Goal: Transaction & Acquisition: Book appointment/travel/reservation

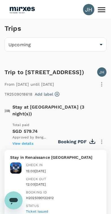
click at [104, 10] on icon at bounding box center [102, 10] width 10 height 10
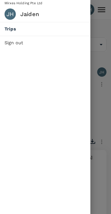
click at [101, 47] on div at bounding box center [55, 107] width 111 height 214
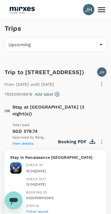
click at [25, 8] on img at bounding box center [22, 9] width 26 height 12
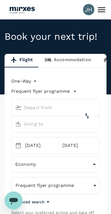
type input "oneway"
type input "Singapore Changi (SIN)"
type input "[GEOGRAPHIC_DATA] (MKM)"
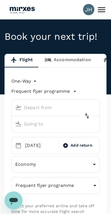
type input "Singapore Changi (SIN)"
type input "[GEOGRAPHIC_DATA] (MKM)"
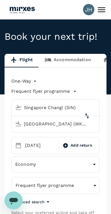
click at [19, 79] on body "JH Book your next trip! Flight Accommodation Long stay Car rental Train Concier…" at bounding box center [55, 213] width 111 height 427
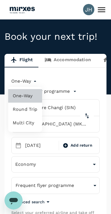
click at [20, 120] on li "Multi City" at bounding box center [25, 123] width 34 height 14
type input "multicity"
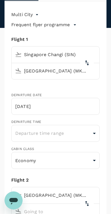
type input "[EMAIL_ADDRESS][DOMAIN_NAME]"
type input "65"
type input "82884989"
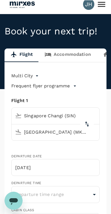
scroll to position [6, 0]
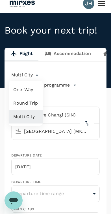
click at [23, 91] on li "One-Way" at bounding box center [26, 90] width 34 height 14
type input "oneway"
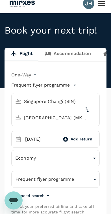
click at [76, 120] on input "[GEOGRAPHIC_DATA] (MKM)" at bounding box center [50, 118] width 75 height 9
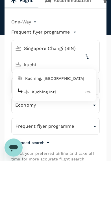
click at [43, 142] on p "Kuching Intl" at bounding box center [58, 145] width 53 height 6
type input "Kuching Intl (KCH)"
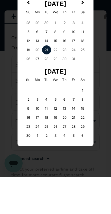
click at [45, 83] on div "21" at bounding box center [46, 87] width 9 height 9
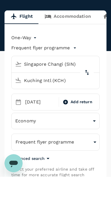
scroll to position [43, 0]
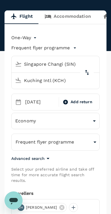
click at [94, 144] on icon "button" at bounding box center [95, 142] width 7 height 7
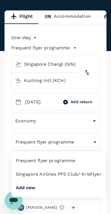
click at [84, 173] on li "Singapore Airlines PPS Club/ KrisFlyer" at bounding box center [58, 175] width 95 height 14
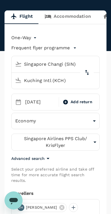
click at [82, 177] on p "Select your preferred airline and take off time for more accurate flight search…" at bounding box center [55, 175] width 88 height 17
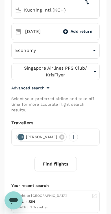
scroll to position [114, 0]
click at [68, 158] on button "Find flights" at bounding box center [55, 164] width 42 height 15
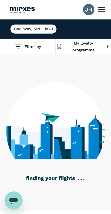
click at [20, 9] on img at bounding box center [22, 9] width 26 height 12
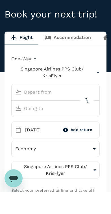
click at [46, 88] on p "Singapore Airlines PPS Club/ KrisFlyer" at bounding box center [52, 95] width 82 height 14
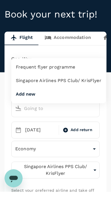
scroll to position [22, 0]
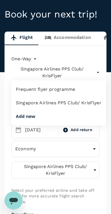
type input "Singapore Changi (SIN)"
type input "Kuching Intl (KCH)"
click at [23, 107] on li "Singapore Airlines PPS Club/ KrisFlyer" at bounding box center [58, 103] width 95 height 14
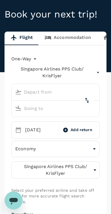
type input "Singapore Changi (SIN)"
type input "Kuching Intl (KCH)"
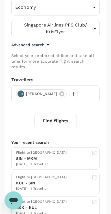
scroll to position [164, 0]
click at [70, 115] on button "Find flights" at bounding box center [55, 121] width 42 height 15
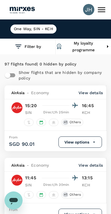
click at [30, 48] on button "Filter by" at bounding box center [27, 47] width 55 height 16
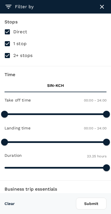
click at [6, 46] on input "1 stop" at bounding box center [7, 44] width 12 height 12
checkbox input "false"
click at [9, 55] on input "2+ stops" at bounding box center [7, 56] width 12 height 12
checkbox input "false"
click at [98, 206] on button "Submit" at bounding box center [91, 204] width 31 height 12
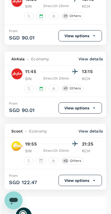
scroll to position [108, 0]
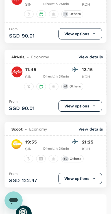
click at [87, 112] on button "View options" at bounding box center [79, 106] width 43 height 11
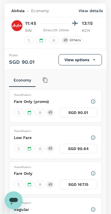
scroll to position [162, 0]
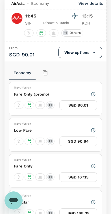
click at [76, 98] on div "Fare Only (promo)" at bounding box center [55, 94] width 83 height 8
click at [84, 110] on button "SGD 90.01" at bounding box center [78, 106] width 38 height 10
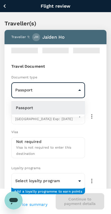
click at [103, 89] on div at bounding box center [55, 107] width 111 height 214
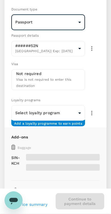
scroll to position [76, 0]
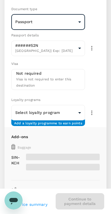
click at [64, 108] on body "Flight review Traveller(s) Traveller 1 : JH [PERSON_NAME] Your travel documents…" at bounding box center [55, 191] width 111 height 534
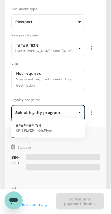
click at [60, 129] on li "#######794 KRISFLYER | KrisFlyer" at bounding box center [48, 128] width 74 height 15
type input "a35ff35f-2286-4cf8-bef6-085ca2f760d3"
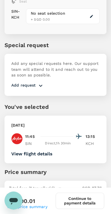
scroll to position [310, 0]
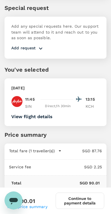
click at [95, 199] on button "Continue to payment details" at bounding box center [80, 201] width 49 height 16
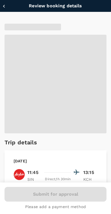
type input "9fbbbe2b-f4ca-495e-a82e-e84c83b30aa5"
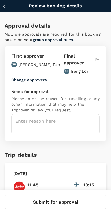
click at [77, 114] on textarea at bounding box center [55, 124] width 88 height 21
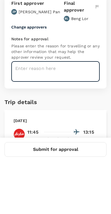
type textarea "H"
type textarea "Flying in for bioeconomy event"
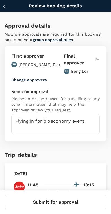
click at [77, 202] on button "Submit for approval" at bounding box center [56, 202] width 102 height 15
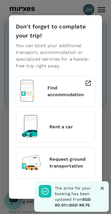
click at [102, 186] on icon "Close" at bounding box center [102, 189] width 6 height 6
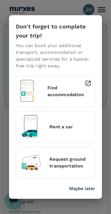
click at [89, 187] on p "Maybe later" at bounding box center [82, 189] width 26 height 7
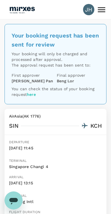
click at [13, 13] on img at bounding box center [22, 9] width 26 height 12
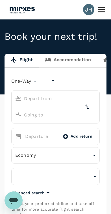
type input "undefined, undefined (any)"
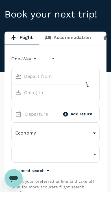
type input "Singapore Changi (SIN)"
type input "Kuching Intl (KCH)"
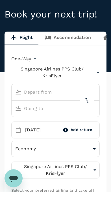
type input "Singapore Changi (SIN)"
type input "Kuching Intl (KCH)"
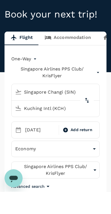
click at [91, 116] on button "delete" at bounding box center [87, 123] width 14 height 14
type input "Kuching Intl (KCH)"
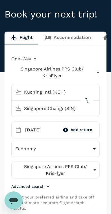
click at [77, 108] on input "Singapore Changi (SIN)" at bounding box center [50, 108] width 75 height 9
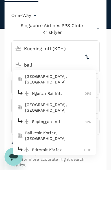
click at [76, 117] on p "[GEOGRAPHIC_DATA], [GEOGRAPHIC_DATA]" at bounding box center [58, 122] width 66 height 11
type input "[GEOGRAPHIC_DATA], [GEOGRAPHIC_DATA] (any)"
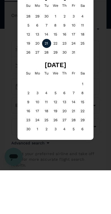
click at [66, 83] on div "23" at bounding box center [64, 87] width 9 height 9
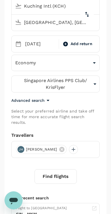
scroll to position [118, 0]
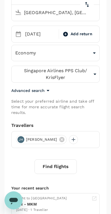
click at [62, 160] on button "Find flights" at bounding box center [55, 167] width 42 height 15
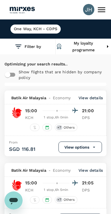
click at [21, 46] on icon "button" at bounding box center [18, 47] width 8 height 8
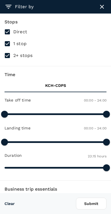
click at [4, 40] on input "1 stop" at bounding box center [7, 44] width 12 height 12
checkbox input "false"
click at [6, 57] on input "2+ stops" at bounding box center [7, 56] width 12 height 12
checkbox input "false"
type input "2090"
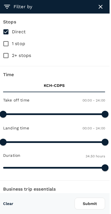
scroll to position [0, 1]
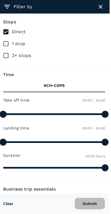
click at [87, 204] on button "Submit" at bounding box center [90, 204] width 31 height 12
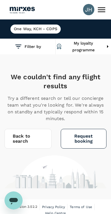
click at [31, 44] on button "Filter by" at bounding box center [27, 47] width 55 height 16
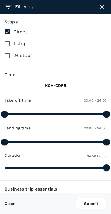
click at [5, 38] on input "1 stop" at bounding box center [7, 44] width 12 height 12
checkbox input "true"
click at [95, 205] on button "Submit" at bounding box center [91, 204] width 31 height 12
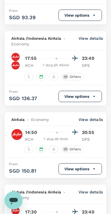
scroll to position [200, 0]
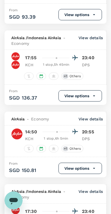
click at [61, 131] on div at bounding box center [59, 132] width 38 height 8
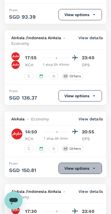
click at [94, 168] on icon "button" at bounding box center [94, 168] width 2 height 1
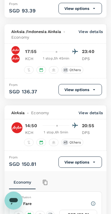
click at [97, 112] on p "View details" at bounding box center [91, 113] width 24 height 6
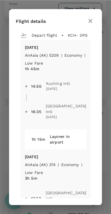
scroll to position [206, 0]
click at [106, 151] on div "Flight details Depart flight KCH - DPS [DATE] AirAsia ([GEOGRAPHIC_DATA]) 5209 …" at bounding box center [55, 107] width 111 height 214
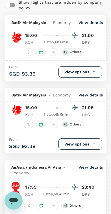
scroll to position [0, 0]
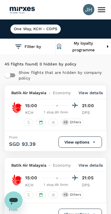
click at [21, 30] on h6 "One Way , KCH - CDPS" at bounding box center [35, 29] width 43 height 6
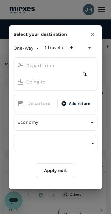
type input "Kuching Intl (KCH)"
type input "[GEOGRAPHIC_DATA], [GEOGRAPHIC_DATA] (any)"
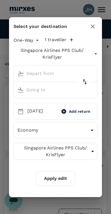
click at [91, 25] on icon "button" at bounding box center [92, 26] width 7 height 7
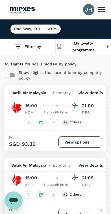
click at [21, 29] on h6 "One Way , KCH - CDPS" at bounding box center [35, 29] width 43 height 6
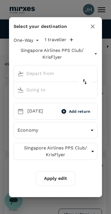
type input "Kuching Intl (KCH)"
type input "[GEOGRAPHIC_DATA], [GEOGRAPHIC_DATA] (any)"
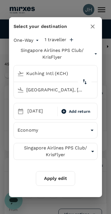
click at [35, 114] on div "[DATE]" at bounding box center [40, 111] width 31 height 11
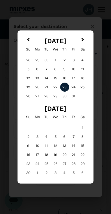
click at [73, 87] on div "24" at bounding box center [73, 87] width 9 height 9
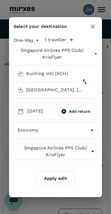
click at [60, 179] on button "Apply edit" at bounding box center [55, 178] width 39 height 15
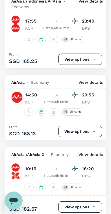
scroll to position [92, 0]
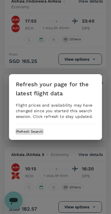
click at [43, 133] on button "Refresh Search" at bounding box center [29, 131] width 27 height 5
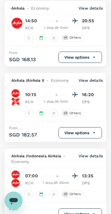
scroll to position [166, 0]
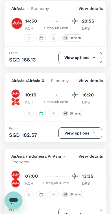
click at [92, 182] on p "DPS" at bounding box center [89, 184] width 14 height 6
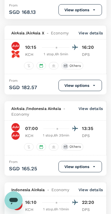
click at [83, 169] on button "View options" at bounding box center [79, 166] width 43 height 11
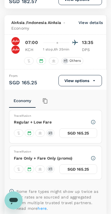
scroll to position [314, 0]
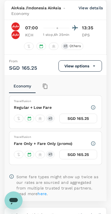
click at [79, 147] on div "Fare Only + Fare Only (promo)" at bounding box center [55, 144] width 83 height 8
click at [79, 154] on button "SGD 165.25" at bounding box center [78, 155] width 38 height 10
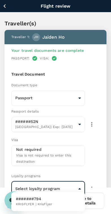
click at [51, 204] on span "KRISFLYER | KrisFlyer" at bounding box center [34, 205] width 36 height 6
type input "a35ff35f-2286-4cf8-bef6-085ca2f760d3"
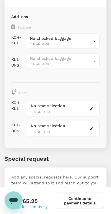
scroll to position [203, 0]
click at [45, 38] on body "Flight review Traveller(s) Traveller 1 : JH [PERSON_NAME] Your travel documents…" at bounding box center [55, 85] width 111 height 576
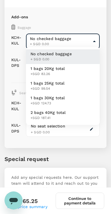
click at [39, 69] on span "1 bags 20Kg total" at bounding box center [48, 69] width 34 height 6
type input "1 - 83.26"
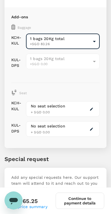
click at [33, 104] on div "No seat selection" at bounding box center [48, 106] width 34 height 6
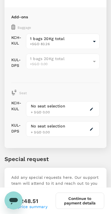
click at [38, 56] on span "1 bags 20Kg total" at bounding box center [60, 59] width 61 height 6
click at [34, 110] on span "+ SGD 0.00" at bounding box center [40, 112] width 19 height 4
click at [40, 110] on span "+ SGD 0.00" at bounding box center [40, 112] width 19 height 4
click at [50, 110] on span "+ SGD 0.00" at bounding box center [40, 112] width 19 height 4
click at [98, 106] on div "No seat selection + SGD 0.00" at bounding box center [63, 109] width 74 height 16
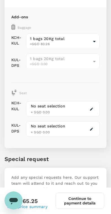
click at [82, 111] on div "No seat selection + SGD 0.00" at bounding box center [63, 109] width 74 height 16
click at [66, 114] on div "No seat selection + SGD 0.00" at bounding box center [63, 109] width 74 height 20
click at [94, 107] on button "button" at bounding box center [91, 109] width 7 height 7
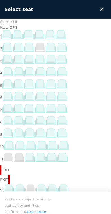
click at [103, 7] on icon "close" at bounding box center [101, 9] width 7 height 7
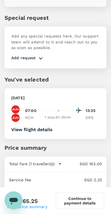
scroll to position [358, 0]
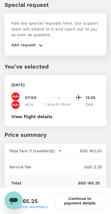
click at [80, 208] on button "Continue to payment details" at bounding box center [80, 201] width 49 height 16
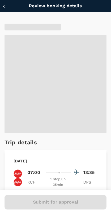
click at [31, 116] on span at bounding box center [56, 84] width 102 height 99
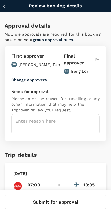
click at [38, 122] on textarea at bounding box center [55, 124] width 88 height 21
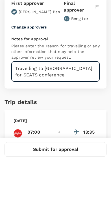
type textarea "Travelling to [GEOGRAPHIC_DATA] for SEATS conference"
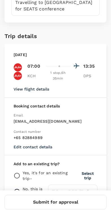
scroll to position [129, 0]
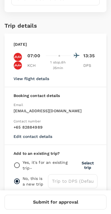
click at [19, 162] on input "radio" at bounding box center [17, 165] width 7 height 7
radio input "true"
radio input "false"
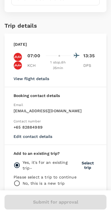
click at [90, 161] on button "Select trip" at bounding box center [87, 165] width 19 height 9
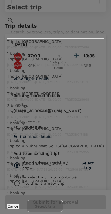
click at [17, 67] on span "[DATE] 11:45:00 - [DATE] 13:15:00 | TR2509273720" at bounding box center [47, 65] width 81 height 4
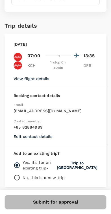
click at [81, 201] on button "Submit for approval" at bounding box center [56, 202] width 102 height 15
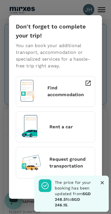
click at [105, 184] on icon "Close" at bounding box center [102, 183] width 6 height 6
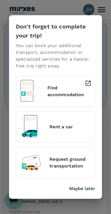
click at [89, 192] on p "Maybe later" at bounding box center [82, 189] width 26 height 7
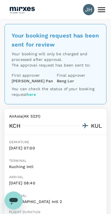
click at [101, 10] on icon at bounding box center [102, 10] width 10 height 10
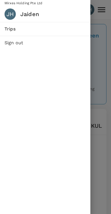
click at [9, 26] on span "Trips" at bounding box center [45, 29] width 81 height 7
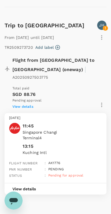
scroll to position [828, 0]
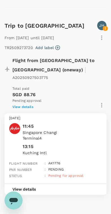
click at [23, 107] on span "View details" at bounding box center [22, 107] width 21 height 4
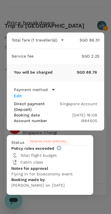
click at [96, 27] on icon "button" at bounding box center [99, 23] width 7 height 7
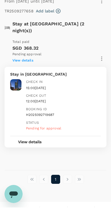
scroll to position [1307, 0]
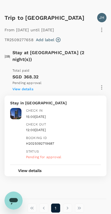
click at [31, 165] on button "View details" at bounding box center [29, 170] width 39 height 11
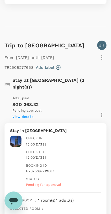
click at [21, 115] on span "View details" at bounding box center [22, 117] width 21 height 4
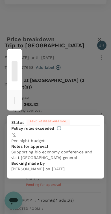
scroll to position [1279, 0]
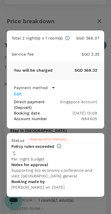
click at [95, 26] on button "button" at bounding box center [100, 21] width 10 height 10
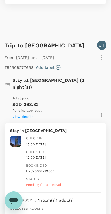
click at [97, 53] on button "button" at bounding box center [102, 58] width 10 height 10
click at [87, 149] on div at bounding box center [55, 107] width 111 height 214
click at [106, 110] on button "button" at bounding box center [102, 115] width 10 height 10
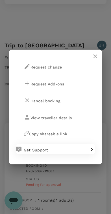
click at [37, 71] on div "Request change" at bounding box center [43, 67] width 38 height 8
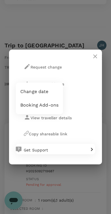
click at [27, 93] on li "Change date" at bounding box center [39, 92] width 47 height 14
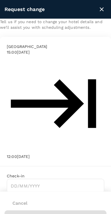
click at [23, 179] on input "Choose date" at bounding box center [55, 186] width 97 height 14
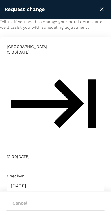
type input "[DATE]"
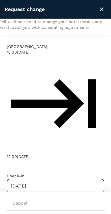
click at [87, 201] on input "Choose date" at bounding box center [55, 208] width 97 height 14
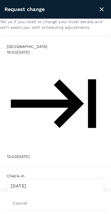
type input "[DATE]"
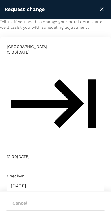
scroll to position [1295, 0]
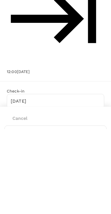
type textarea "Additional night no flight out to [GEOGRAPHIC_DATA] in time"
click at [97, 211] on button "Submit" at bounding box center [56, 218] width 102 height 15
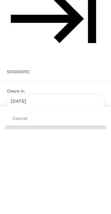
scroll to position [1380, 0]
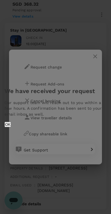
click at [11, 127] on button "OK" at bounding box center [8, 124] width 6 height 5
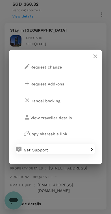
click at [99, 63] on button "close" at bounding box center [95, 57] width 14 height 14
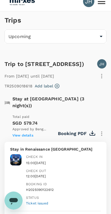
scroll to position [0, 0]
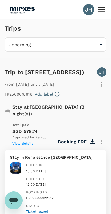
click at [105, 10] on icon at bounding box center [102, 10] width 10 height 10
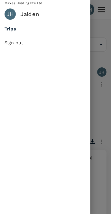
click at [96, 38] on div at bounding box center [55, 107] width 111 height 214
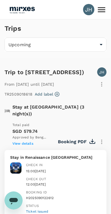
click at [25, 11] on img at bounding box center [22, 9] width 26 height 12
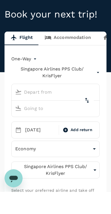
type input "Kuching Intl (KCH)"
type input "[GEOGRAPHIC_DATA], [GEOGRAPHIC_DATA] (any)"
type input "Kuching Intl (KCH)"
type input "[GEOGRAPHIC_DATA], [GEOGRAPHIC_DATA] (any)"
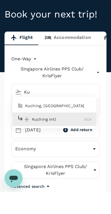
type input "K"
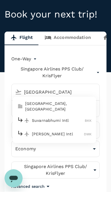
click at [73, 123] on p "[GEOGRAPHIC_DATA], [GEOGRAPHIC_DATA]" at bounding box center [58, 128] width 66 height 11
type input "[GEOGRAPHIC_DATA], [GEOGRAPHIC_DATA] (any)"
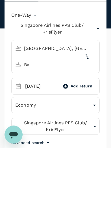
type input "B"
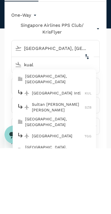
click at [62, 156] on p "[GEOGRAPHIC_DATA] Intl" at bounding box center [58, 159] width 53 height 6
type input "Kuala Lumpur Intl ([GEOGRAPHIC_DATA])"
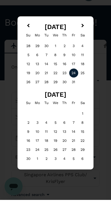
click at [28, 65] on div "5" at bounding box center [28, 69] width 9 height 9
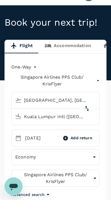
scroll to position [14, 0]
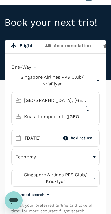
click at [82, 176] on p "Singapore Airlines PPS Club/ KrisFlyer" at bounding box center [56, 179] width 80 height 14
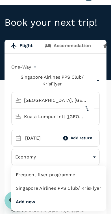
click at [63, 189] on li "Singapore Airlines PPS Club/ KrisFlyer" at bounding box center [58, 189] width 95 height 14
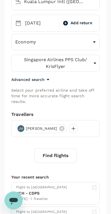
scroll to position [138, 0]
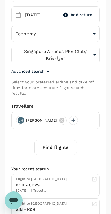
click at [62, 144] on button "Find flights" at bounding box center [55, 147] width 42 height 15
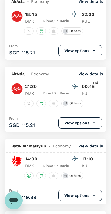
scroll to position [776, 0]
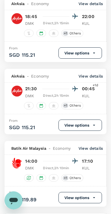
click at [84, 131] on button "View options" at bounding box center [79, 125] width 43 height 11
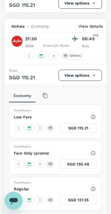
scroll to position [887, 0]
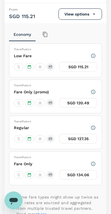
click at [82, 72] on button "SGD 115.21" at bounding box center [78, 67] width 38 height 10
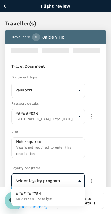
click at [59, 184] on div at bounding box center [55, 107] width 111 height 214
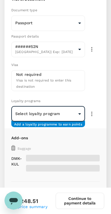
scroll to position [80, 0]
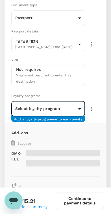
click at [75, 109] on body "Flight review Traveller(s) Traveller 1 : JH [PERSON_NAME] Your travel documents…" at bounding box center [55, 181] width 111 height 522
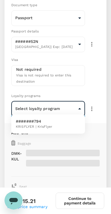
click at [66, 124] on li "#######794 KRISFLYER | KrisFlyer" at bounding box center [48, 124] width 74 height 15
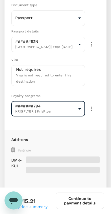
type input "a35ff35f-2286-4cf8-bef6-085ca2f760d3"
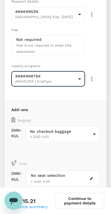
scroll to position [110, 0]
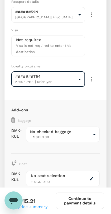
click at [89, 132] on body "Flight review Traveller(s) Traveller 1 : JH [PERSON_NAME] Your travel documents…" at bounding box center [55, 154] width 111 height 529
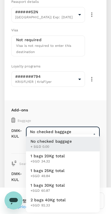
click at [71, 158] on li "1 bags 20Kg total +SGD 34.32" at bounding box center [63, 159] width 74 height 15
type input "1 - 34.32"
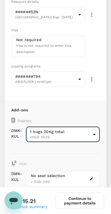
click at [81, 204] on button "Continue to payment details" at bounding box center [80, 201] width 49 height 16
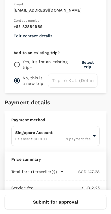
scroll to position [229, 0]
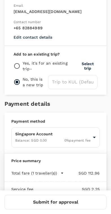
click at [84, 62] on button "Select trip" at bounding box center [87, 66] width 19 height 9
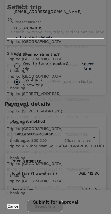
click at [23, 137] on span "[DATE] 10:20:00 - [DATE] 19:00:00 | TR2509017199" at bounding box center [47, 135] width 81 height 4
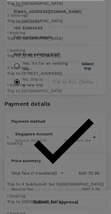
radio input "true"
radio input "false"
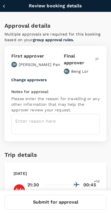
scroll to position [0, 0]
click at [20, 114] on textarea at bounding box center [55, 124] width 88 height 21
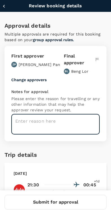
scroll to position [110, 0]
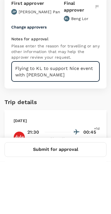
type textarea "Flying to KL to support Nice event with [PERSON_NAME]"
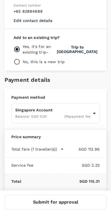
scroll to position [245, 0]
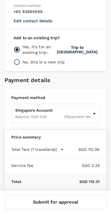
click at [66, 205] on button "Submit for approval" at bounding box center [56, 202] width 102 height 15
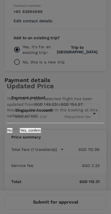
click at [41, 133] on button "Yes, confirm" at bounding box center [30, 130] width 22 height 5
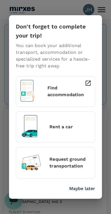
click at [83, 186] on p "Maybe later" at bounding box center [82, 189] width 26 height 7
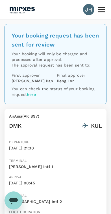
click at [100, 8] on icon at bounding box center [101, 9] width 7 height 5
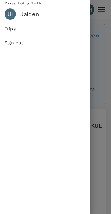
click at [8, 22] on link "Trips" at bounding box center [45, 29] width 90 height 14
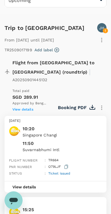
scroll to position [44, 0]
click at [55, 181] on div "View details" at bounding box center [56, 187] width 102 height 12
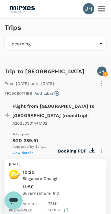
scroll to position [0, 0]
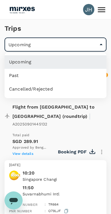
click at [20, 68] on li "Upcoming" at bounding box center [56, 62] width 102 height 14
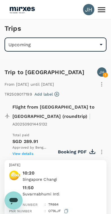
click at [104, 14] on icon at bounding box center [102, 10] width 10 height 10
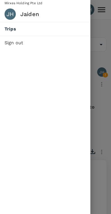
click at [10, 28] on span "Trips" at bounding box center [45, 29] width 81 height 7
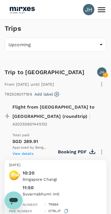
click at [15, 9] on img at bounding box center [22, 9] width 26 height 12
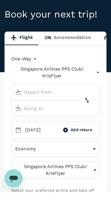
type input "[GEOGRAPHIC_DATA], [GEOGRAPHIC_DATA] (any)"
type input "Kuala Lumpur Intl ([GEOGRAPHIC_DATA])"
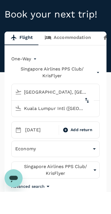
scroll to position [22, 0]
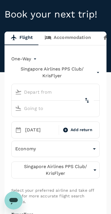
type input "[GEOGRAPHIC_DATA], [GEOGRAPHIC_DATA] (any)"
type input "Kuala Lumpur Intl ([GEOGRAPHIC_DATA])"
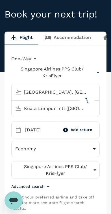
scroll to position [0, 0]
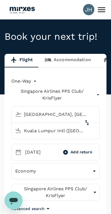
click at [99, 11] on icon at bounding box center [102, 10] width 10 height 10
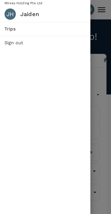
click at [5, 31] on span "Trips" at bounding box center [45, 29] width 81 height 7
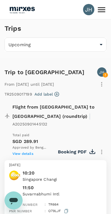
click at [102, 75] on p "JH" at bounding box center [101, 72] width 5 height 6
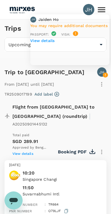
click at [101, 106] on div "Flight from [GEOGRAPHIC_DATA] to [GEOGRAPHIC_DATA] (roundtrip) | A20250901445132" at bounding box center [56, 116] width 102 height 24
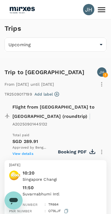
click at [23, 13] on img at bounding box center [22, 9] width 26 height 12
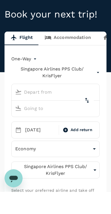
type input "[GEOGRAPHIC_DATA], [GEOGRAPHIC_DATA] (any)"
type input "Kuala Lumpur Intl ([GEOGRAPHIC_DATA])"
type input "[GEOGRAPHIC_DATA], [GEOGRAPHIC_DATA] (any)"
type input "Kuala Lumpur Intl ([GEOGRAPHIC_DATA])"
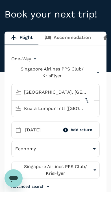
click at [89, 119] on icon "delete" at bounding box center [87, 122] width 7 height 7
type input "Kuala Lumpur Intl ([GEOGRAPHIC_DATA])"
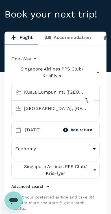
click at [72, 109] on input "[GEOGRAPHIC_DATA], [GEOGRAPHIC_DATA] (any)" at bounding box center [50, 108] width 75 height 9
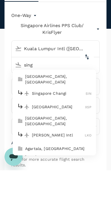
click at [32, 117] on p "[GEOGRAPHIC_DATA], [GEOGRAPHIC_DATA]" at bounding box center [58, 122] width 66 height 11
type input "[GEOGRAPHIC_DATA], [GEOGRAPHIC_DATA] (any)"
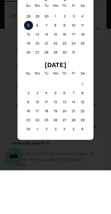
click at [45, 65] on div "7" at bounding box center [46, 69] width 9 height 9
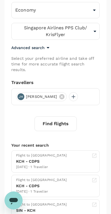
scroll to position [162, 0]
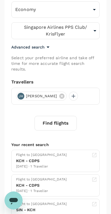
click at [62, 122] on button "Find flights" at bounding box center [55, 123] width 42 height 15
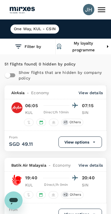
click at [29, 45] on button "Filter by" at bounding box center [27, 47] width 55 height 16
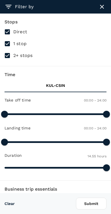
click at [7, 41] on input "1 stop" at bounding box center [7, 44] width 12 height 12
checkbox input "false"
click at [9, 55] on input "2+ stops" at bounding box center [7, 56] width 12 height 12
checkbox input "false"
type input "895"
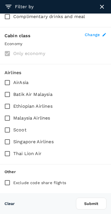
scroll to position [242, 0]
click at [9, 130] on input "Scoot" at bounding box center [7, 130] width 12 height 12
checkbox input "true"
click at [7, 144] on input "Singapore Airlines" at bounding box center [7, 142] width 12 height 12
checkbox input "true"
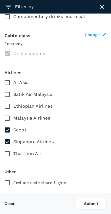
click at [5, 117] on input "Malaysia Airlines" at bounding box center [7, 118] width 12 height 12
checkbox input "true"
click at [94, 208] on button "Submit" at bounding box center [91, 204] width 31 height 12
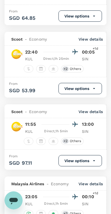
scroll to position [276, 0]
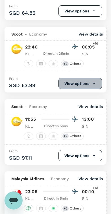
click at [94, 89] on button "View options" at bounding box center [79, 83] width 43 height 11
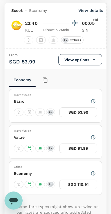
scroll to position [306, 0]
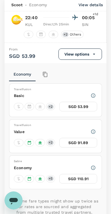
click at [84, 112] on button "SGD 53.99" at bounding box center [78, 107] width 38 height 10
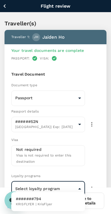
click at [61, 198] on li "#######794 KRISFLYER | KrisFlyer" at bounding box center [48, 202] width 74 height 15
type input "a35ff35f-2286-4cf8-bef6-085ca2f760d3"
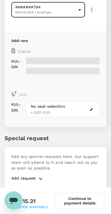
scroll to position [180, 0]
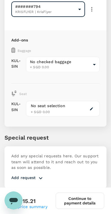
click at [108, 66] on div "Traveller(s) Traveller 1 : JH [PERSON_NAME] Your travel documents are complete …" at bounding box center [55, 83] width 111 height 488
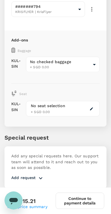
click at [94, 60] on body "Flight review Traveller(s) Traveller 1 : JH [PERSON_NAME] Your travel documents…" at bounding box center [55, 84] width 111 height 529
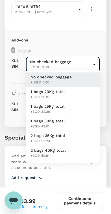
click at [72, 96] on li "1 bags 20Kg total +SGD 29.19" at bounding box center [63, 94] width 74 height 15
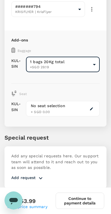
type input "1 - 29.19"
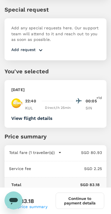
scroll to position [310, 0]
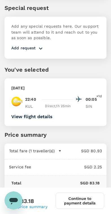
click at [85, 205] on button "Continue to payment details" at bounding box center [80, 201] width 49 height 16
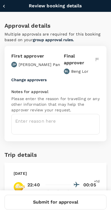
click at [87, 123] on textarea at bounding box center [55, 124] width 88 height 21
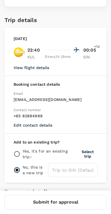
scroll to position [134, 0]
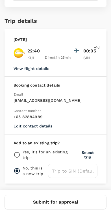
click at [87, 157] on button "Select trip" at bounding box center [87, 155] width 19 height 9
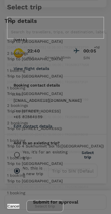
click at [21, 84] on span "[DATE] 15:00:00 - [DATE] 12:00:00 | TR2509273131" at bounding box center [47, 82] width 81 height 4
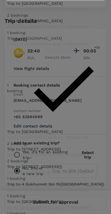
radio input "true"
radio input "false"
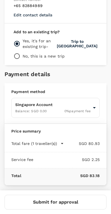
scroll to position [245, 0]
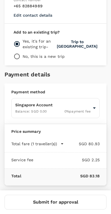
click at [80, 43] on button "Trip to [GEOGRAPHIC_DATA]" at bounding box center [77, 44] width 41 height 9
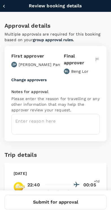
scroll to position [0, 0]
click at [85, 118] on textarea at bounding box center [55, 124] width 88 height 21
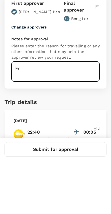
type textarea "F"
type textarea "r"
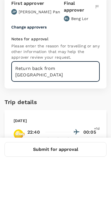
type textarea "Return back from [GEOGRAPHIC_DATA]"
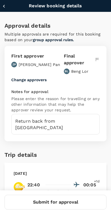
click at [83, 208] on button "Submit for approval" at bounding box center [56, 202] width 102 height 15
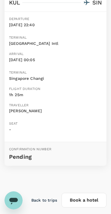
scroll to position [151, 0]
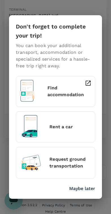
click at [82, 189] on p "Maybe later" at bounding box center [82, 189] width 26 height 7
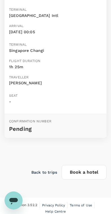
click at [46, 170] on p "Back to trips" at bounding box center [44, 173] width 26 height 6
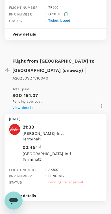
scroll to position [278, 0]
